Goal: Task Accomplishment & Management: Use online tool/utility

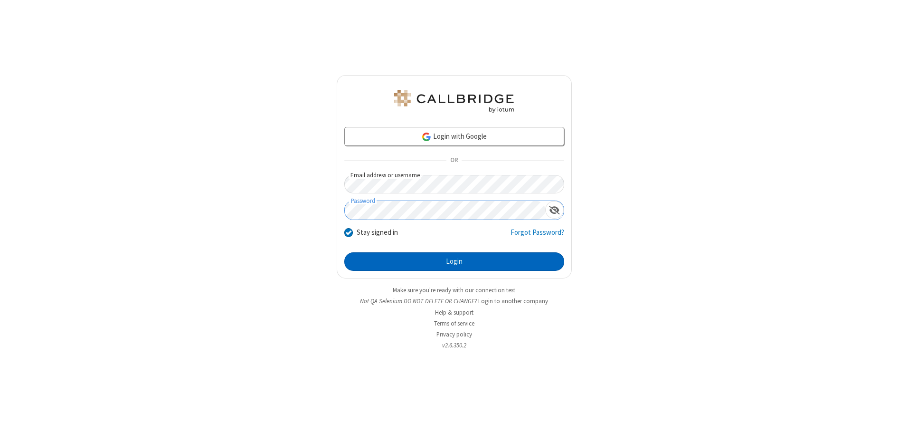
click at [454, 261] on button "Login" at bounding box center [454, 261] width 220 height 19
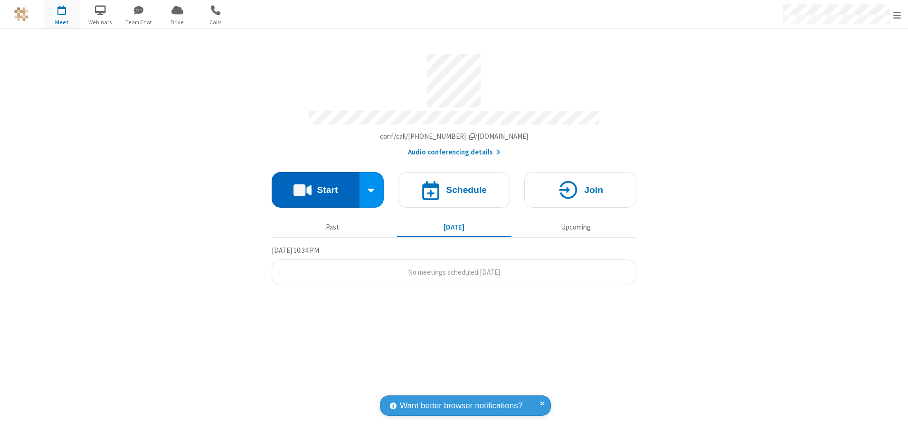
click at [315, 186] on button "Start" at bounding box center [316, 190] width 88 height 36
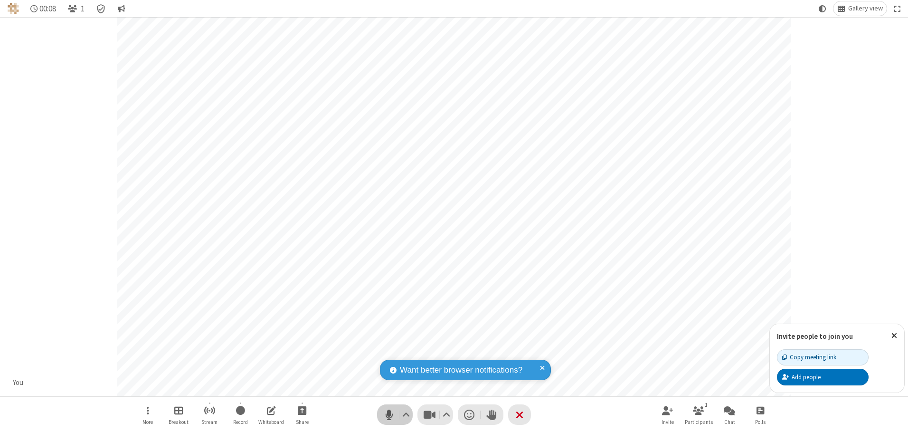
click at [389, 414] on span "Mute (Alt+A)" at bounding box center [389, 414] width 14 height 14
click at [389, 414] on span "Unmute (Alt+A)" at bounding box center [389, 414] width 14 height 14
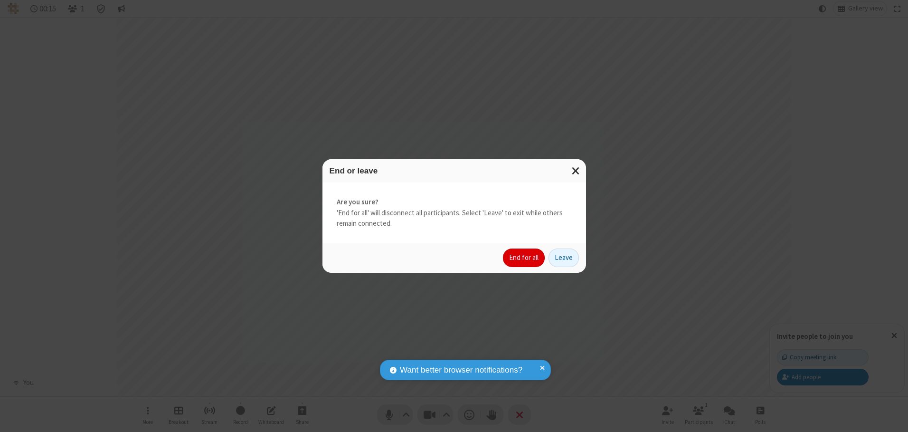
click at [524, 257] on button "End for all" at bounding box center [524, 257] width 42 height 19
